Goal: Task Accomplishment & Management: Use online tool/utility

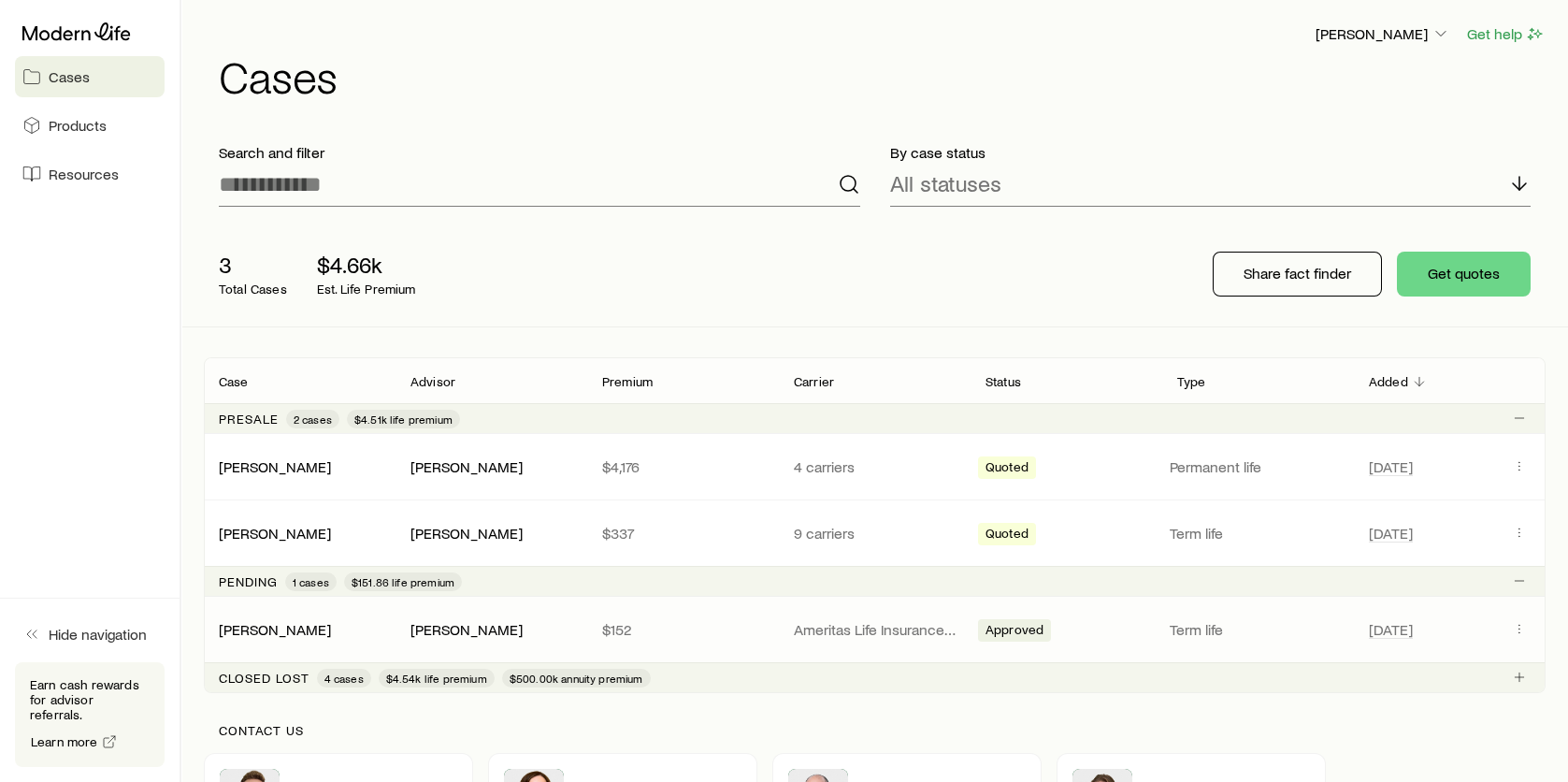
click at [334, 622] on div "[PERSON_NAME]" at bounding box center [300, 629] width 192 height 19
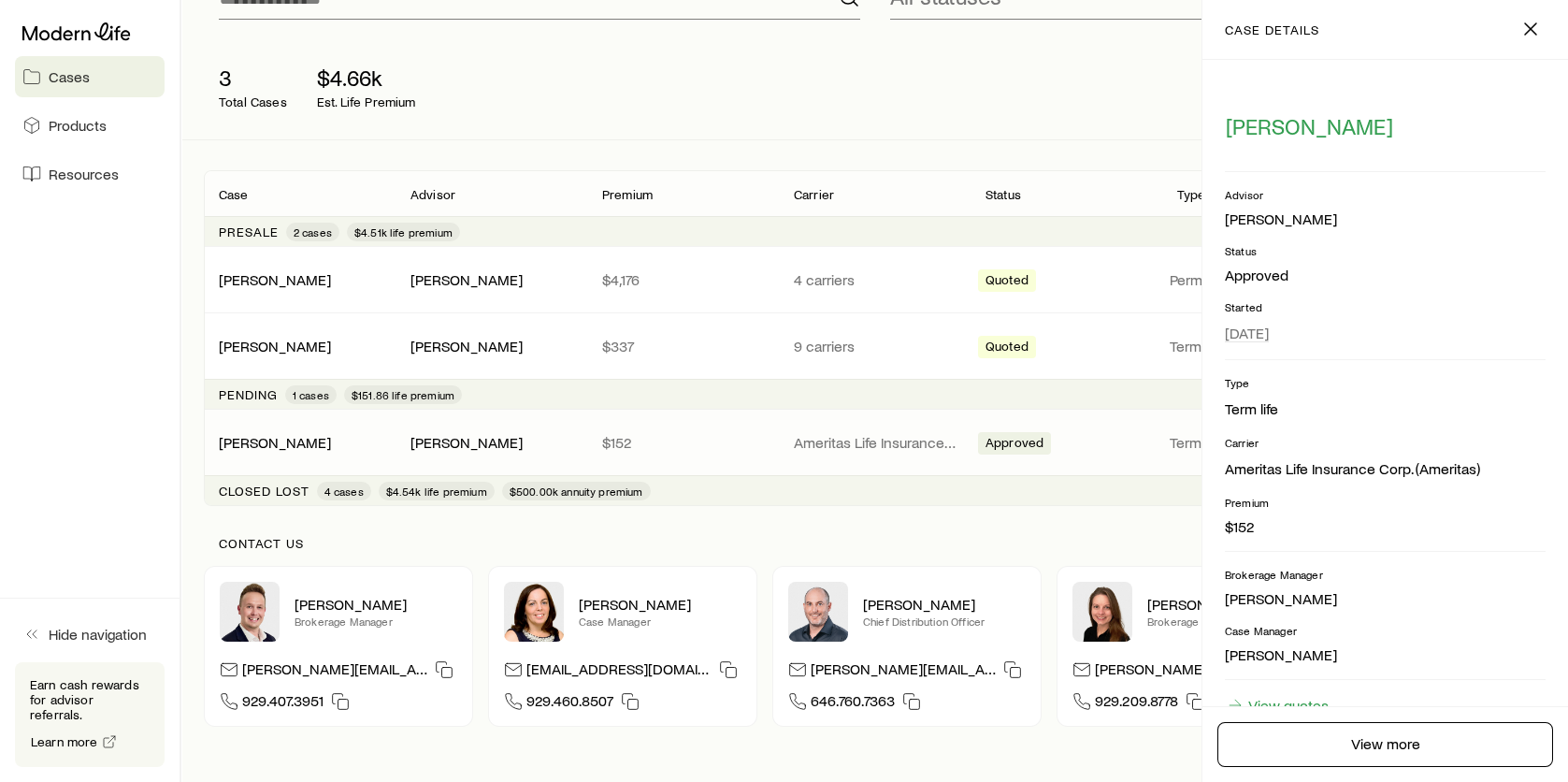
click at [988, 498] on div "Closed lost 4 cases $4.54k life premium $500.00k annuity premium" at bounding box center [874, 490] width 1341 height 30
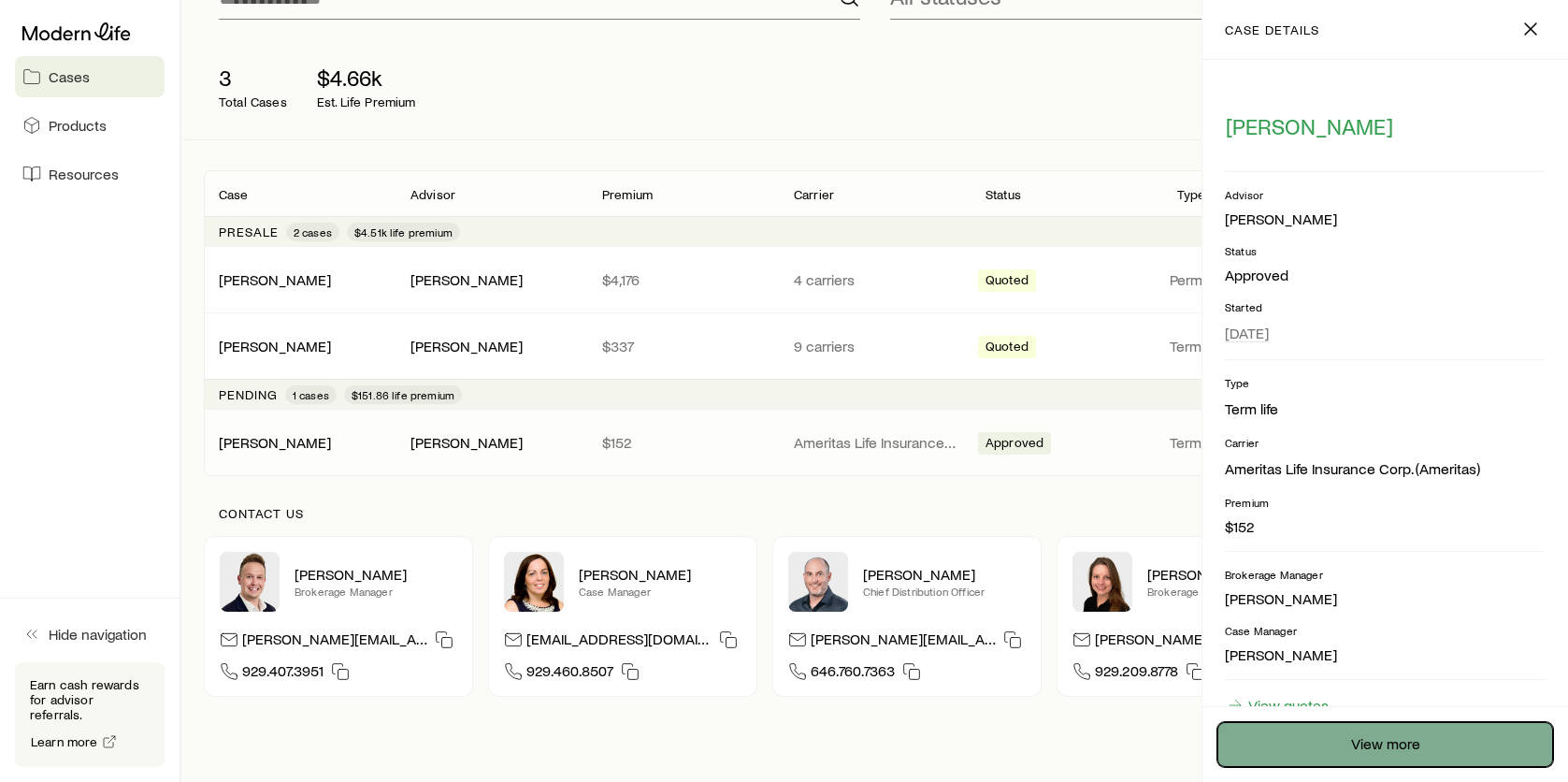
click at [1393, 747] on link "View more" at bounding box center [1385, 743] width 336 height 45
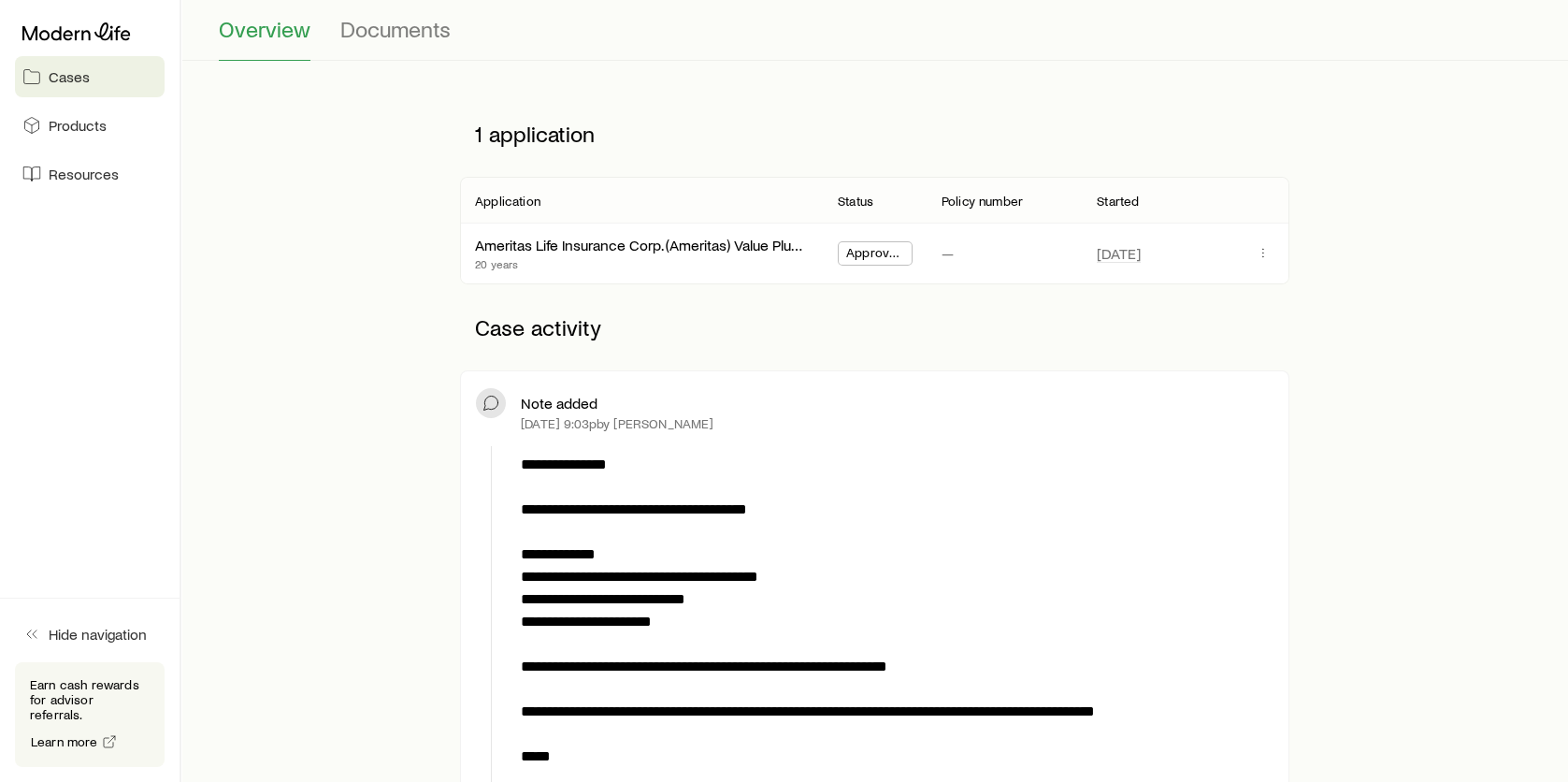
scroll to position [654, 0]
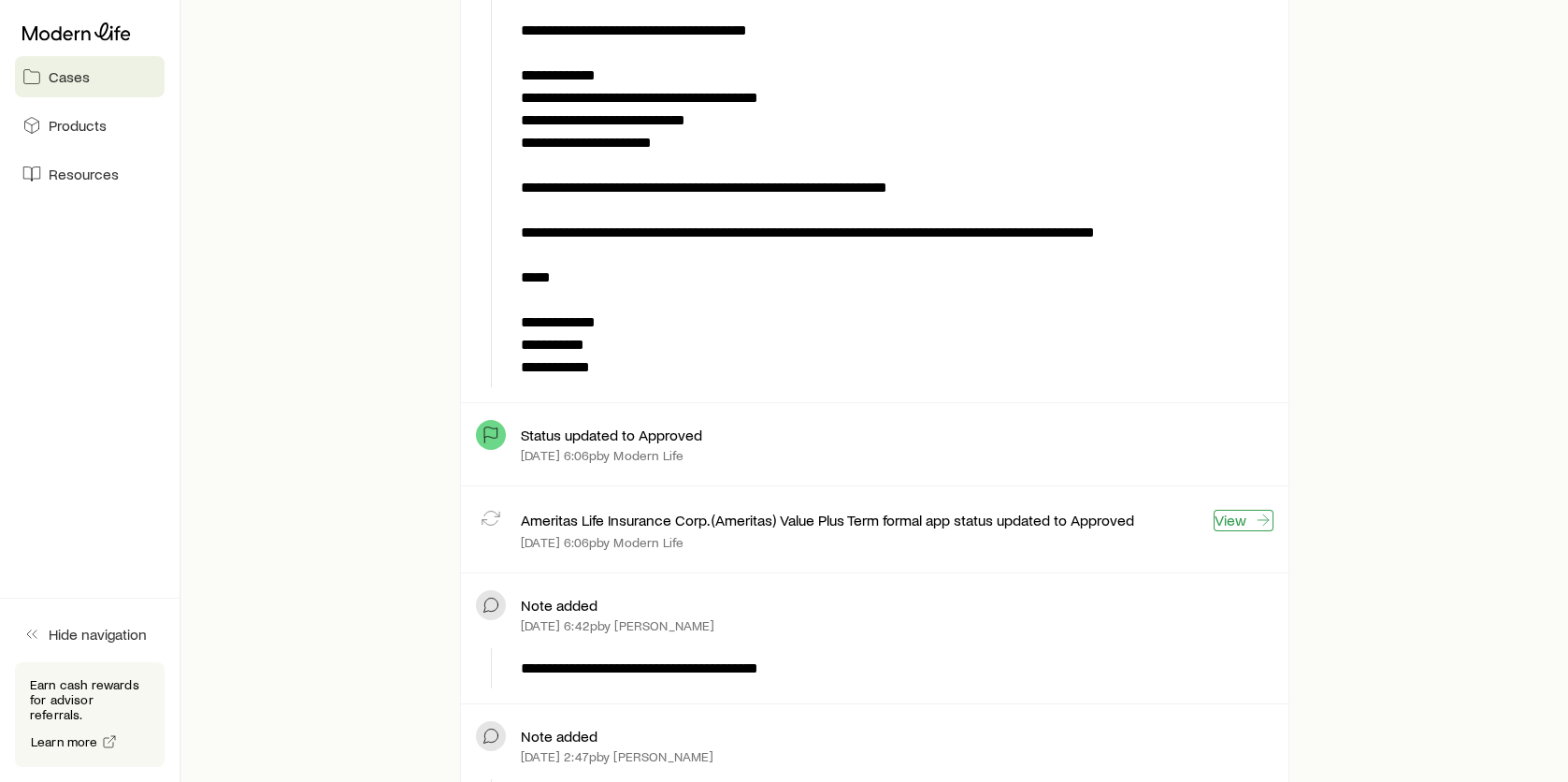
click at [1253, 514] on link "View" at bounding box center [1243, 521] width 59 height 22
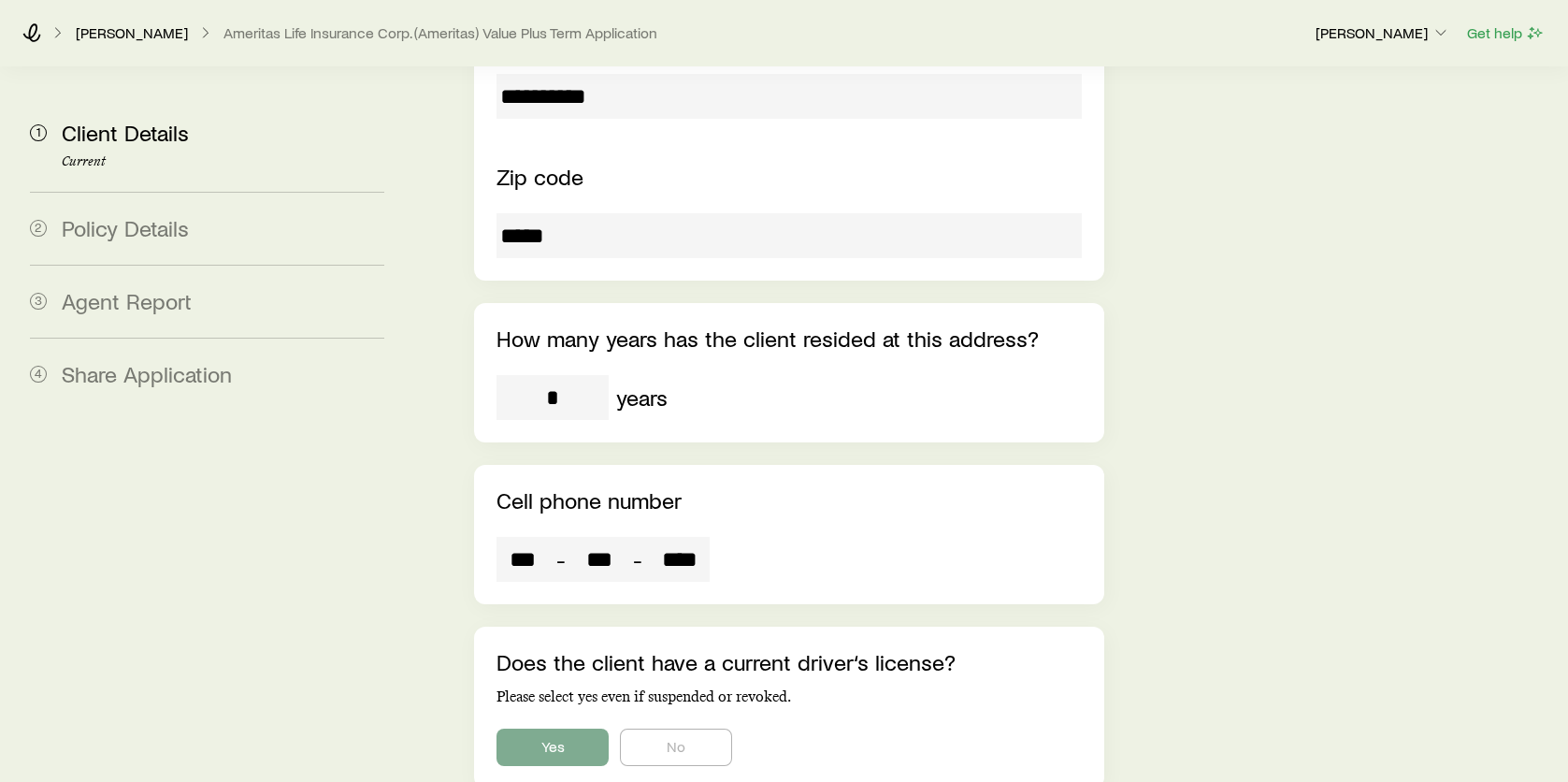
scroll to position [2165, 0]
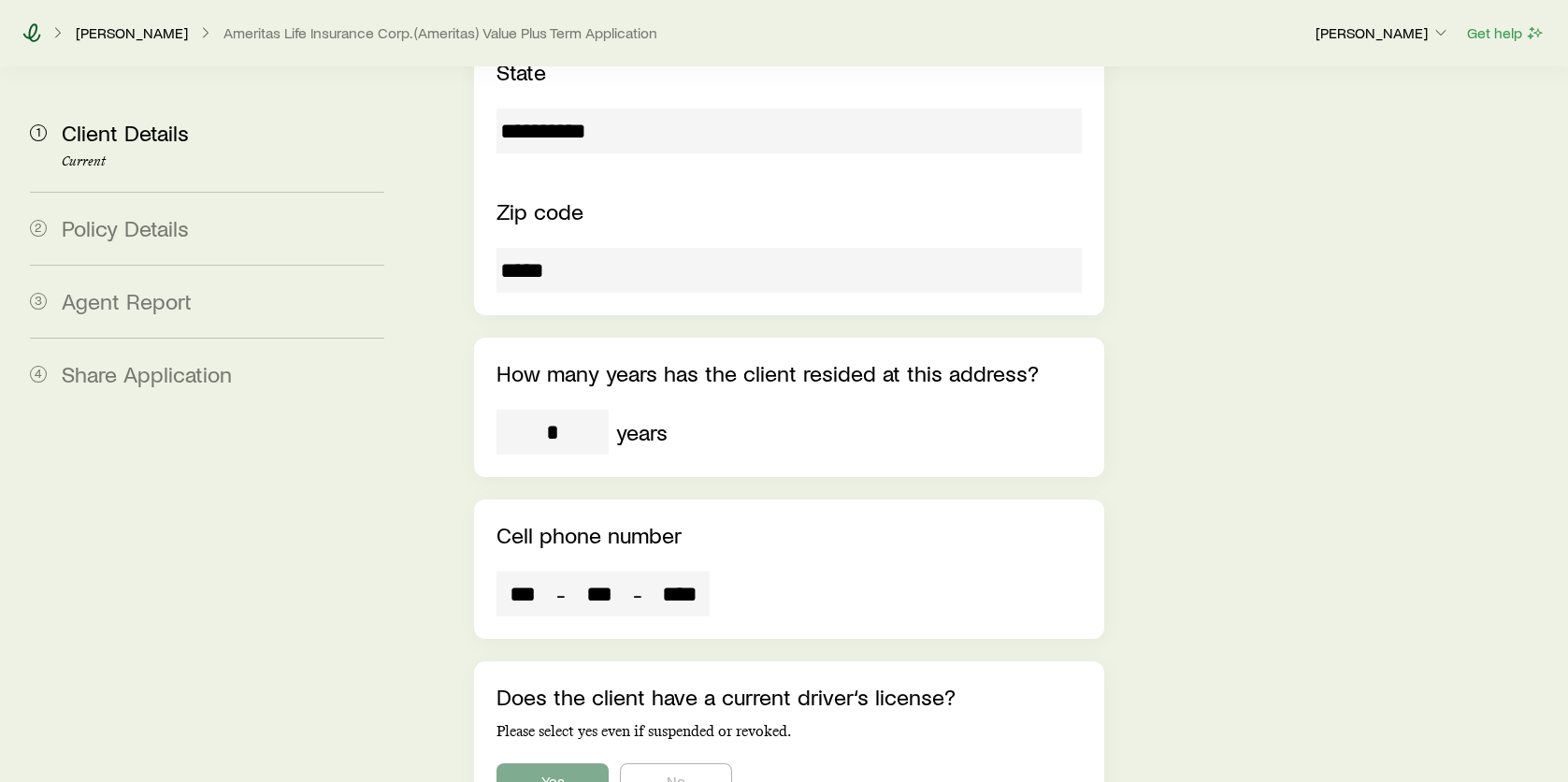
click at [37, 34] on icon at bounding box center [32, 33] width 19 height 19
